Goal: Navigation & Orientation: Find specific page/section

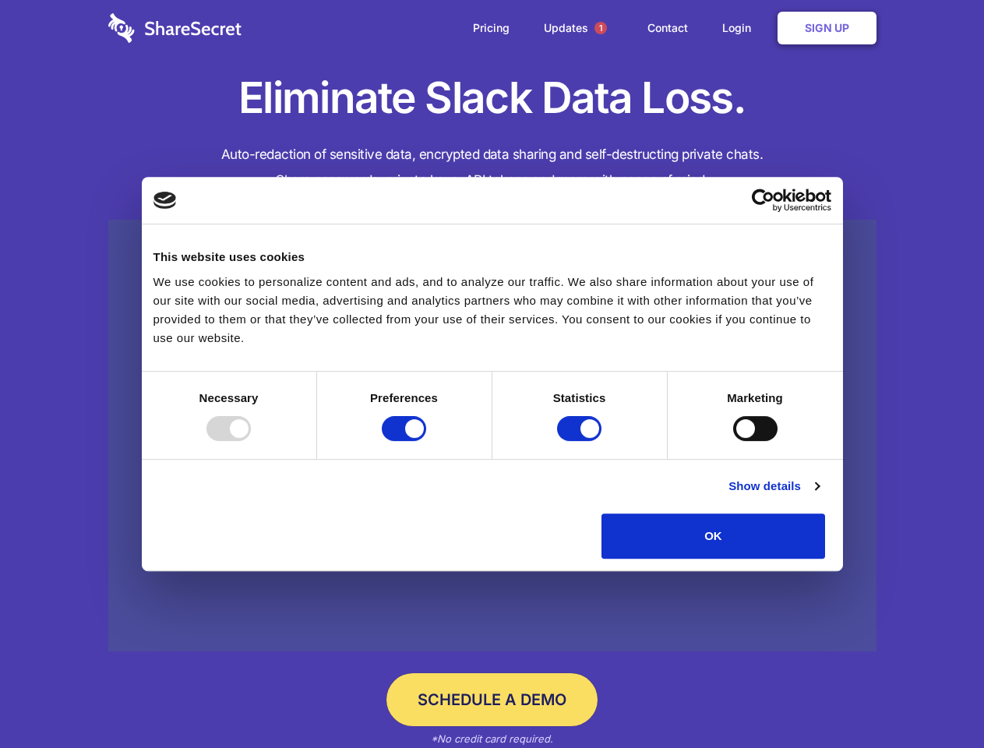
click at [251, 441] on div at bounding box center [229, 428] width 44 height 25
click at [426, 441] on input "Preferences" at bounding box center [404, 428] width 44 height 25
checkbox input "false"
click at [581, 441] on input "Statistics" at bounding box center [579, 428] width 44 height 25
checkbox input "false"
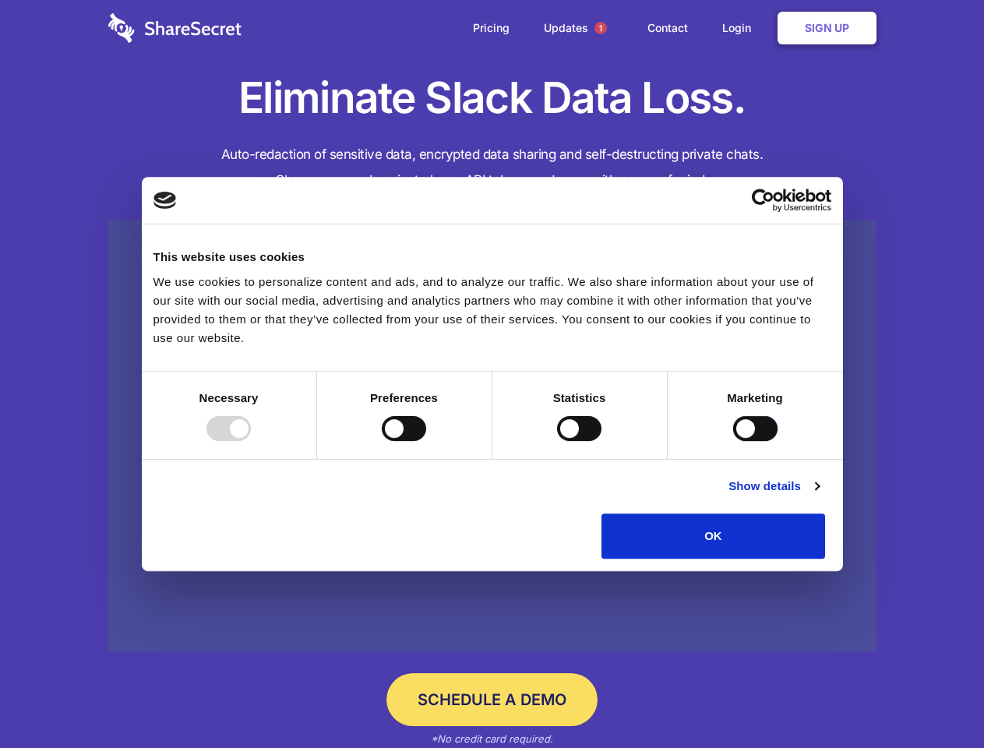
click at [733, 441] on input "Marketing" at bounding box center [755, 428] width 44 height 25
checkbox input "true"
click at [819, 496] on link "Show details" at bounding box center [774, 486] width 90 height 19
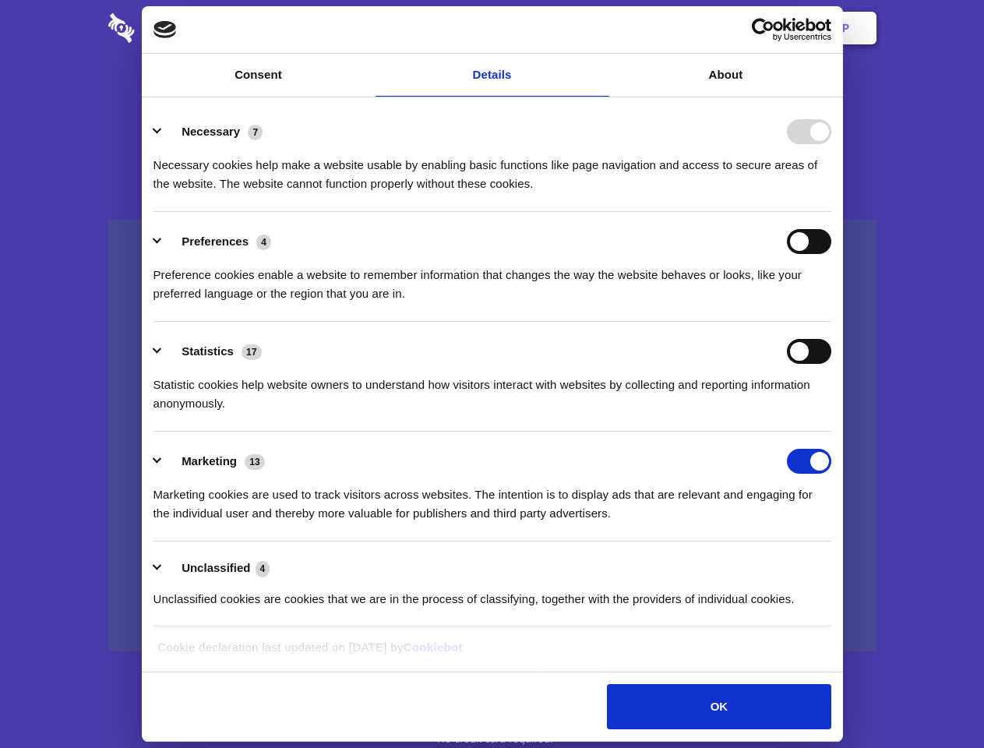
click at [832, 212] on li "Necessary 7 Necessary cookies help make a website usable by enabling basic func…" at bounding box center [493, 157] width 678 height 110
click at [600, 28] on span "1" at bounding box center [601, 28] width 12 height 12
